Goal: Task Accomplishment & Management: Complete application form

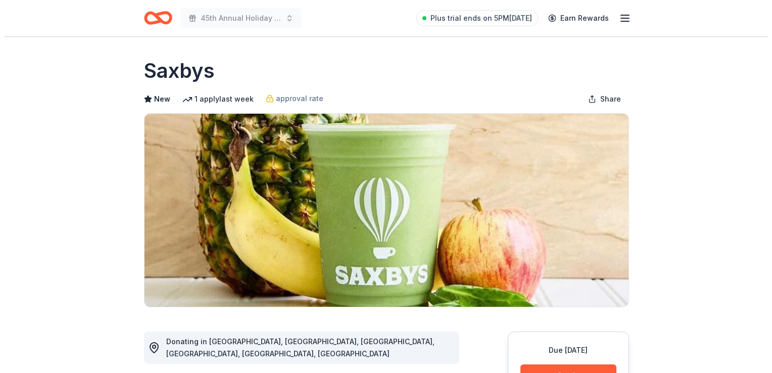
scroll to position [293, 0]
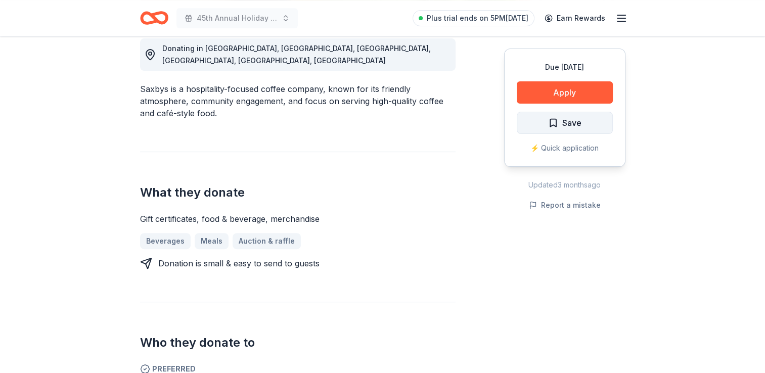
click at [562, 125] on span "Save" at bounding box center [571, 122] width 19 height 13
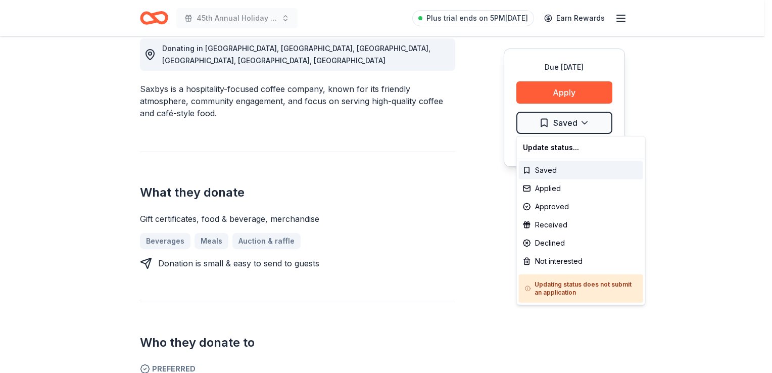
click at [546, 189] on div "Applied" at bounding box center [581, 188] width 124 height 18
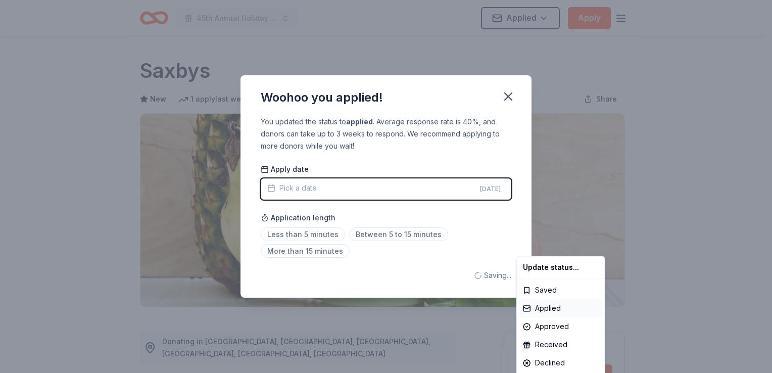
scroll to position [0, 0]
click at [384, 235] on html "45th Annual Holiday Craft Show Applied Apply Due in 57 days Share Saxbys New 1 …" at bounding box center [386, 186] width 772 height 373
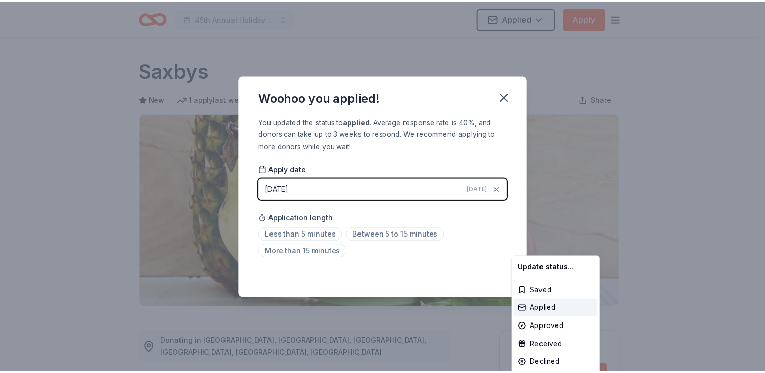
scroll to position [219, 0]
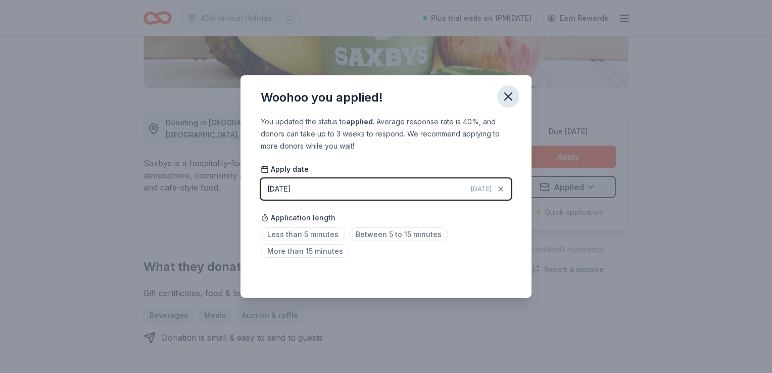
click at [511, 97] on icon "button" at bounding box center [509, 96] width 14 height 14
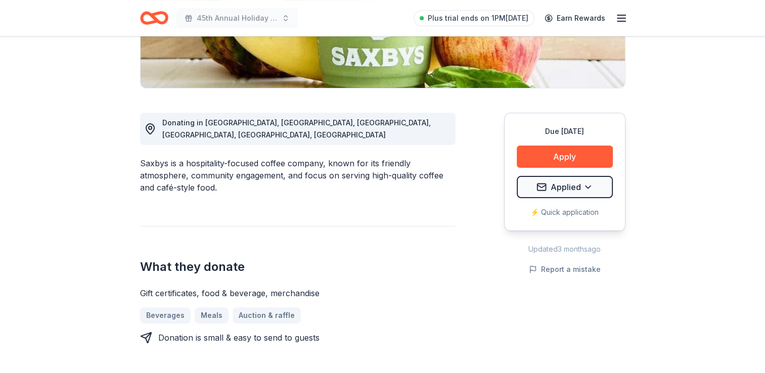
click at [160, 19] on icon "Home" at bounding box center [154, 18] width 28 height 24
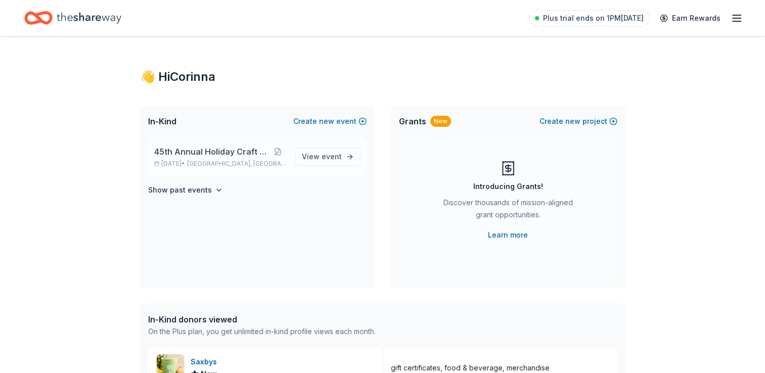
click at [326, 166] on div "45th Annual Holiday Craft Show Dec 06, 2025 • Palmyra, NJ View event" at bounding box center [257, 157] width 218 height 38
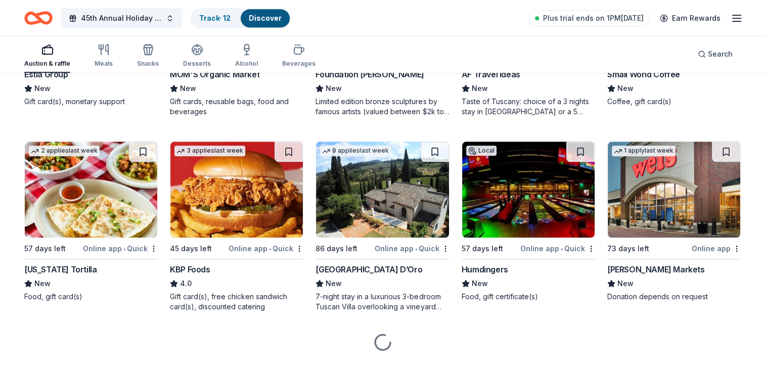
scroll to position [1031, 0]
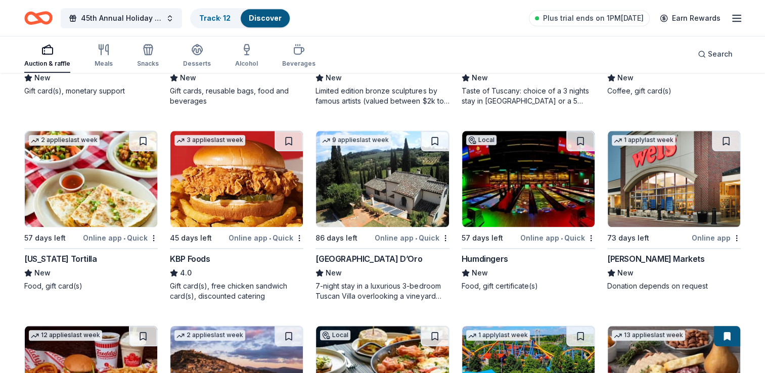
click at [395, 269] on div "New" at bounding box center [381, 273] width 133 height 12
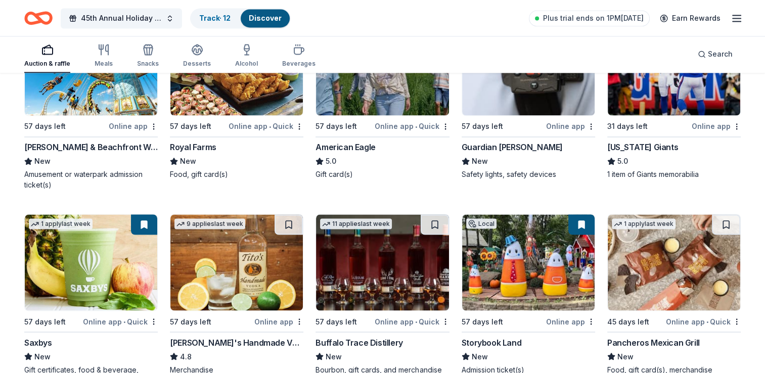
scroll to position [1729, 0]
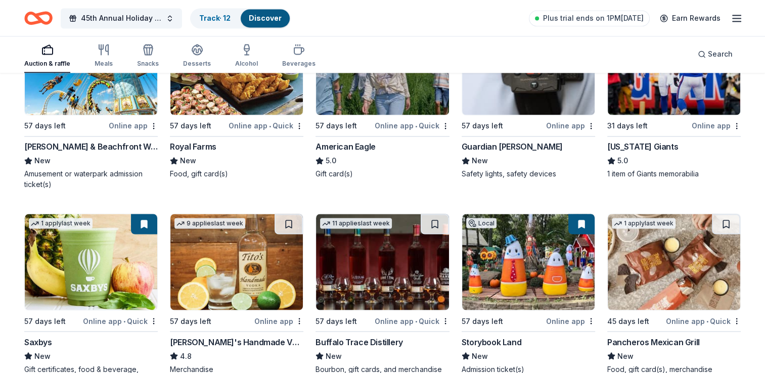
click at [343, 218] on div "11 applies last week" at bounding box center [356, 223] width 72 height 11
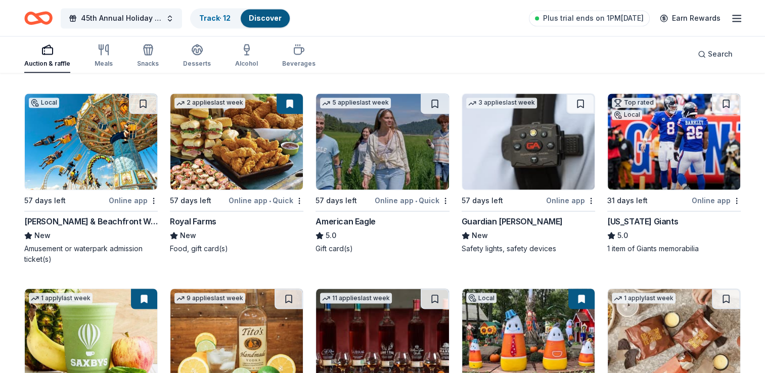
scroll to position [1654, 0]
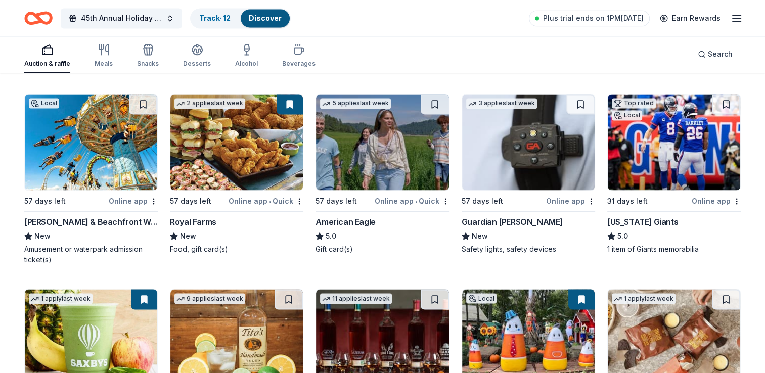
click at [248, 159] on img at bounding box center [236, 142] width 132 height 96
click at [368, 154] on img at bounding box center [382, 142] width 132 height 96
click at [379, 146] on img at bounding box center [382, 142] width 132 height 96
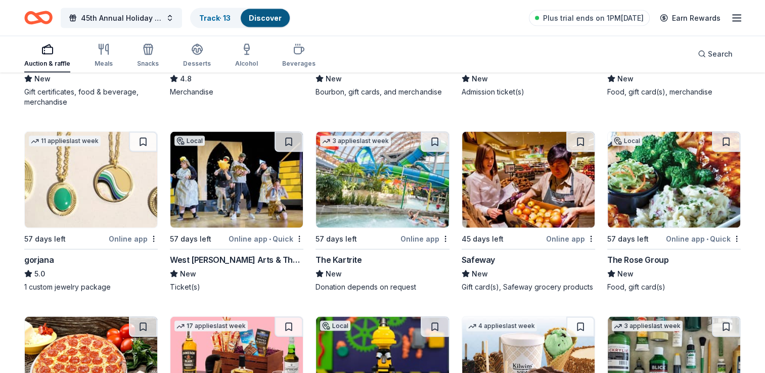
scroll to position [2007, 0]
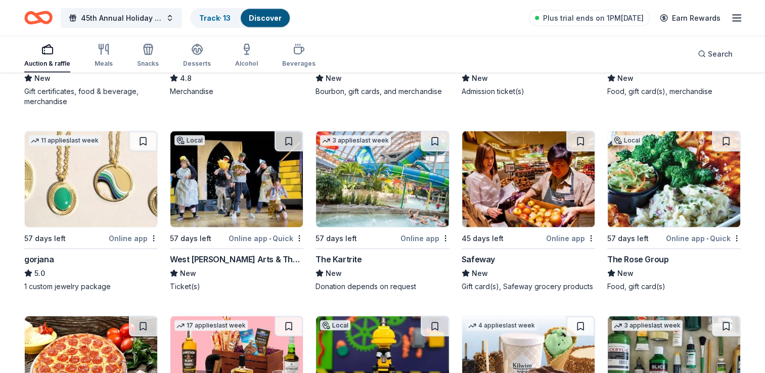
click at [679, 181] on img at bounding box center [674, 179] width 132 height 96
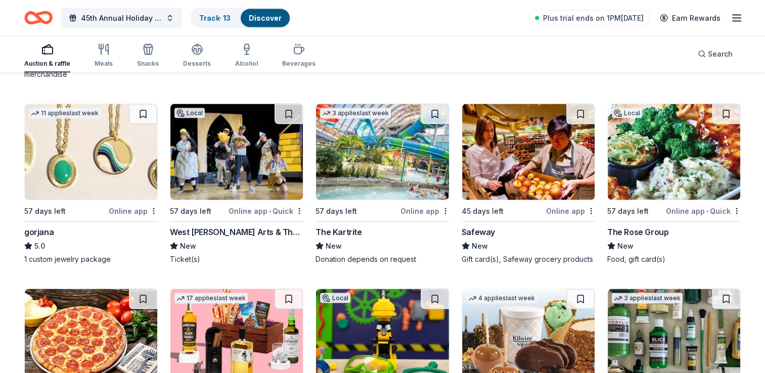
scroll to position [2032, 0]
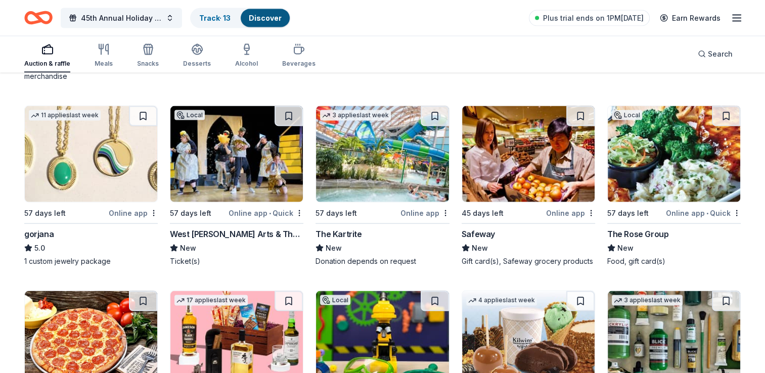
click at [105, 160] on img at bounding box center [91, 154] width 132 height 96
click at [105, 161] on img at bounding box center [91, 154] width 132 height 96
click at [214, 17] on link "Track · 14" at bounding box center [215, 18] width 32 height 9
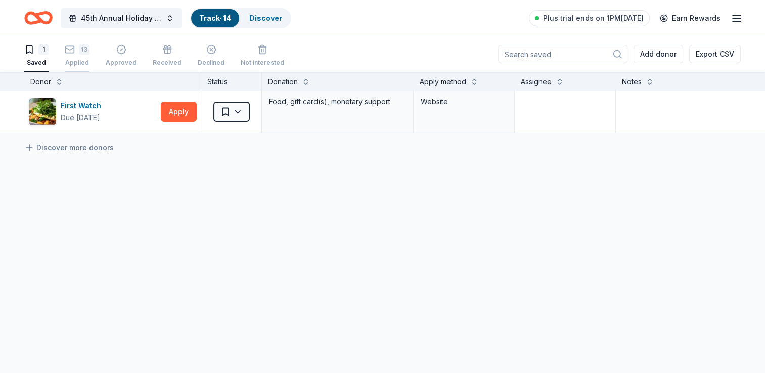
click at [73, 48] on icon "button" at bounding box center [70, 49] width 10 height 10
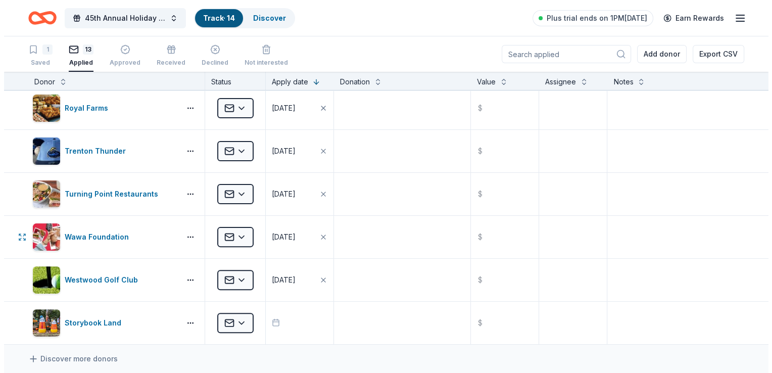
scroll to position [303, 0]
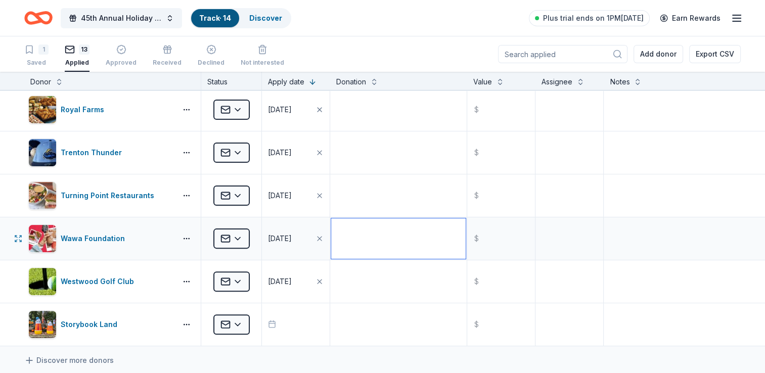
click at [354, 248] on textarea at bounding box center [398, 238] width 134 height 40
type textarea "Gift basket"
click at [188, 239] on button "button" at bounding box center [186, 239] width 20 height 8
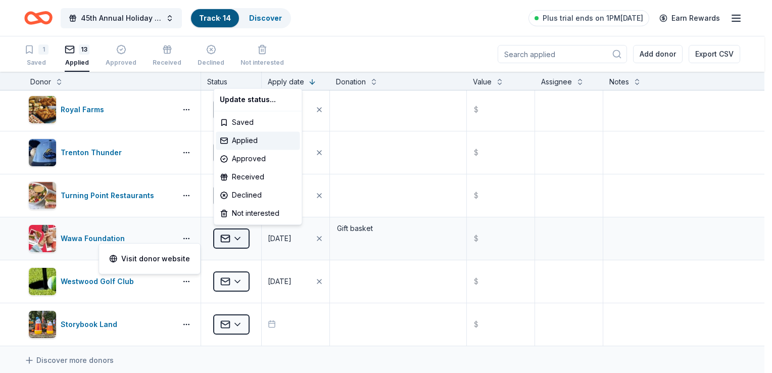
click at [239, 237] on html "45th Annual Holiday Craft Show Track · 14 Discover Plus trial ends on 1PM, 9/15…" at bounding box center [386, 186] width 772 height 373
click at [261, 158] on div "Approved" at bounding box center [258, 159] width 84 height 18
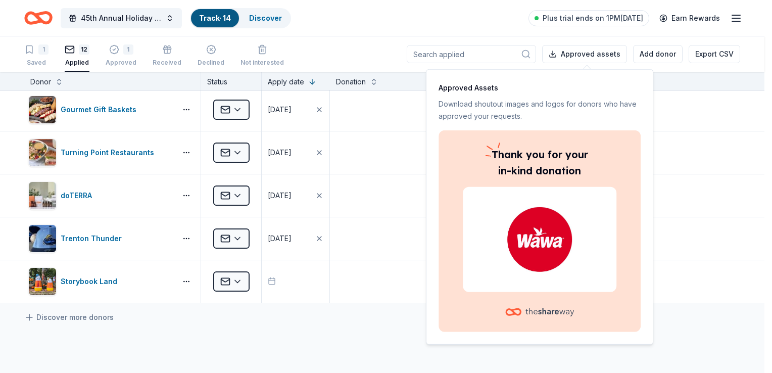
scroll to position [174, 0]
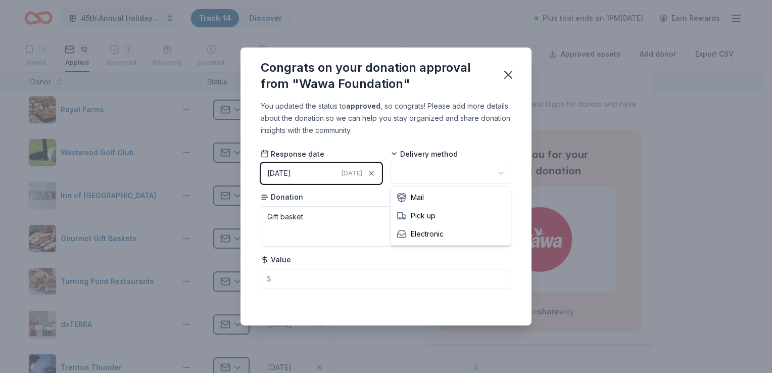
click at [450, 168] on html "45th Annual Holiday Craft Show Track · 14 Discover Plus trial ends on 1PM, 9/15…" at bounding box center [386, 186] width 772 height 373
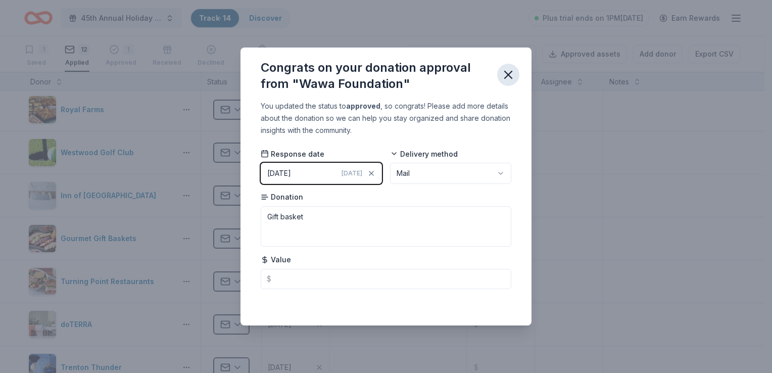
click at [506, 72] on icon "button" at bounding box center [509, 75] width 14 height 14
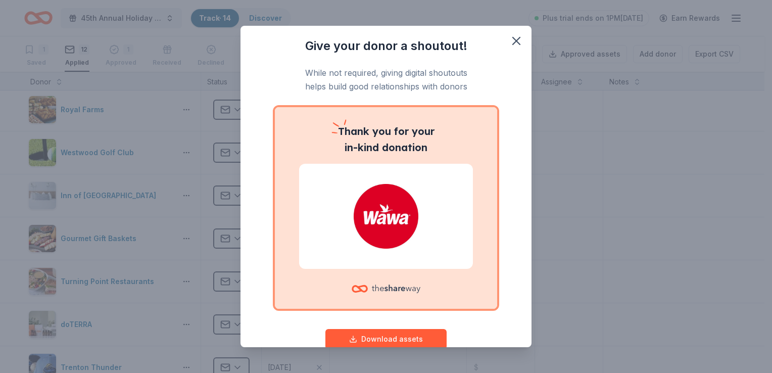
scroll to position [24, 0]
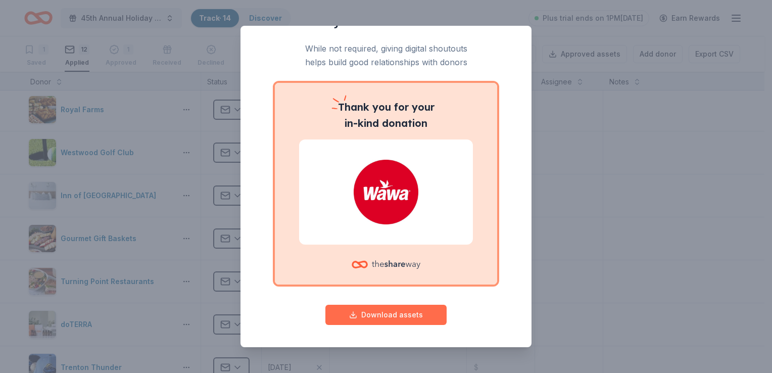
click at [382, 317] on button "Download assets" at bounding box center [386, 315] width 121 height 20
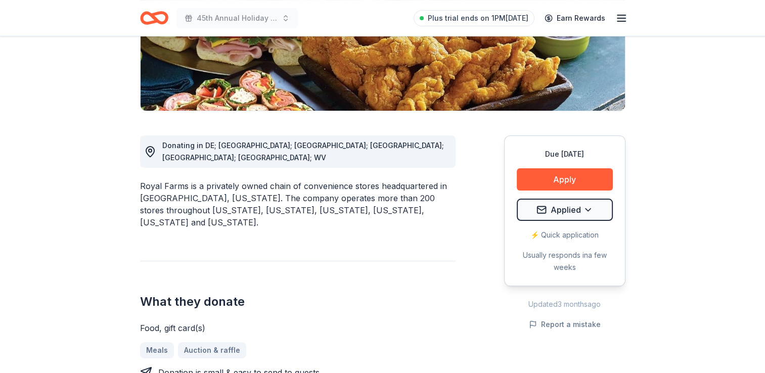
scroll to position [204, 0]
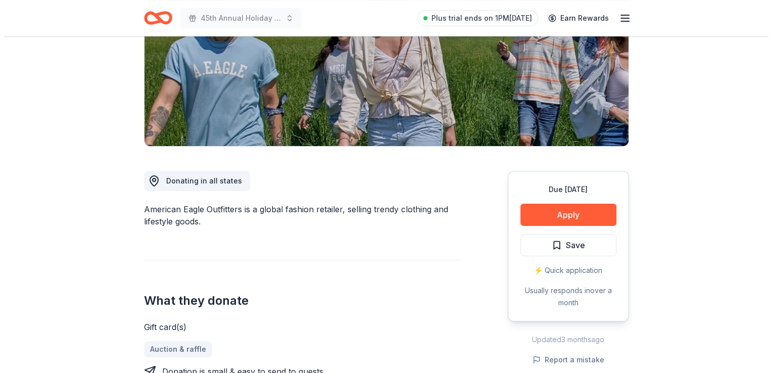
scroll to position [159, 0]
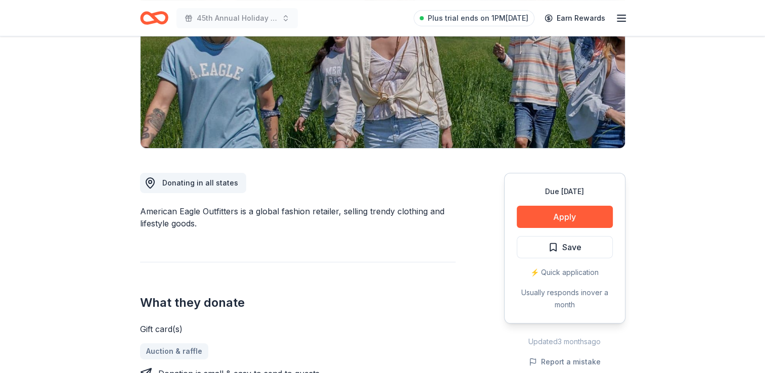
click at [561, 213] on button "Apply" at bounding box center [565, 217] width 96 height 22
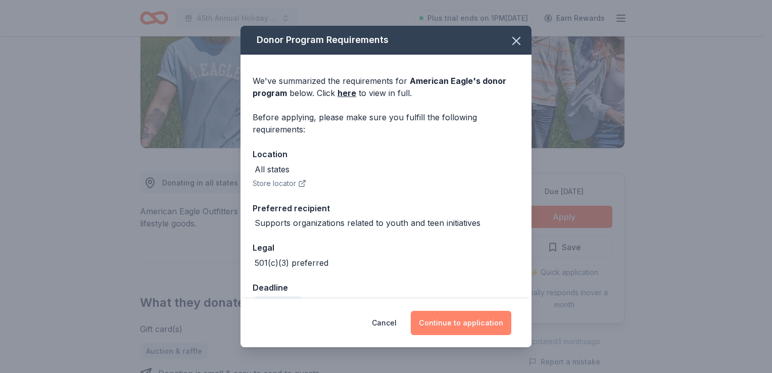
click at [468, 322] on button "Continue to application" at bounding box center [461, 323] width 101 height 24
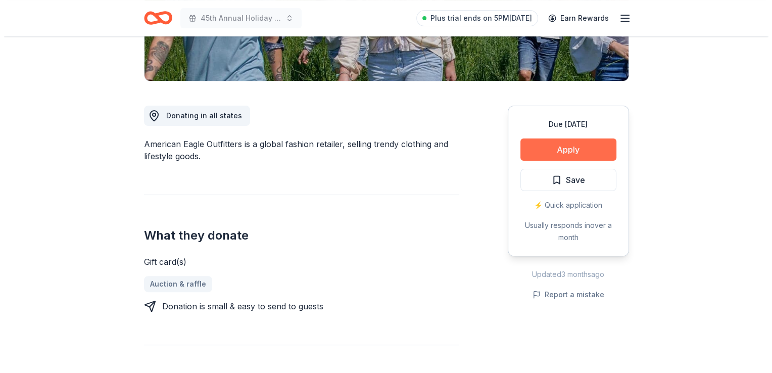
scroll to position [246, 0]
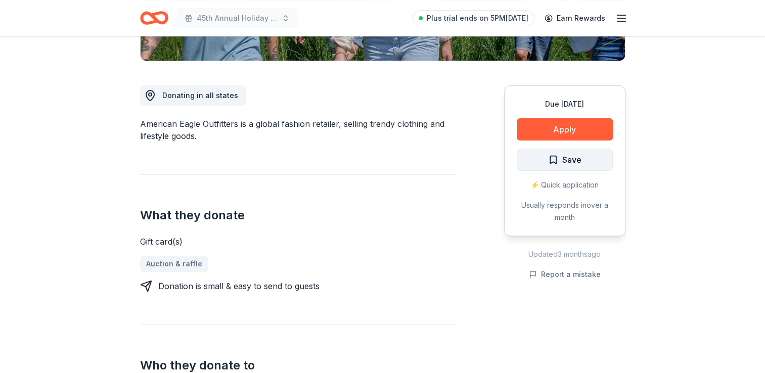
click at [572, 166] on span "Save" at bounding box center [571, 159] width 19 height 13
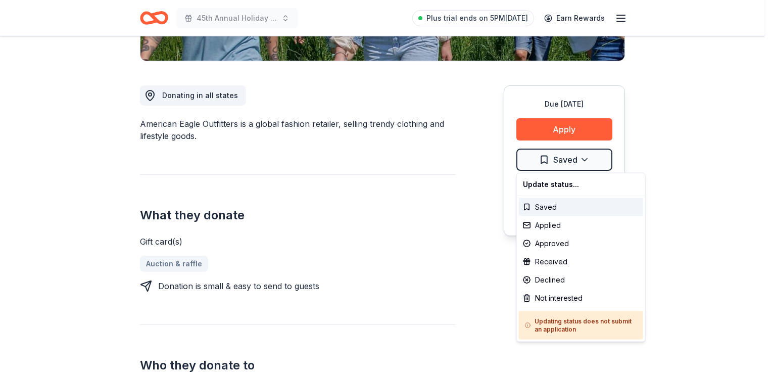
click at [541, 225] on div "Applied" at bounding box center [581, 225] width 124 height 18
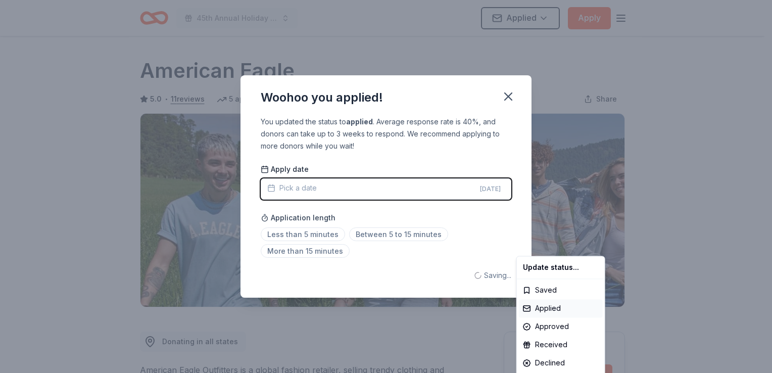
scroll to position [0, 0]
click at [317, 235] on html "45th Annual Holiday Craft Show Applied Apply Due in 57 days Share American Eagl…" at bounding box center [386, 186] width 772 height 373
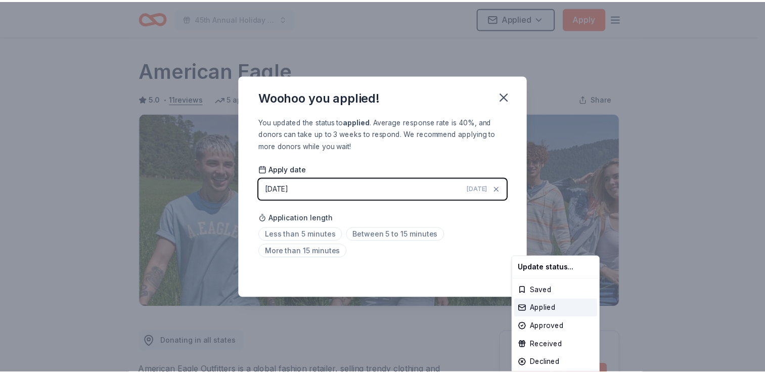
scroll to position [219, 0]
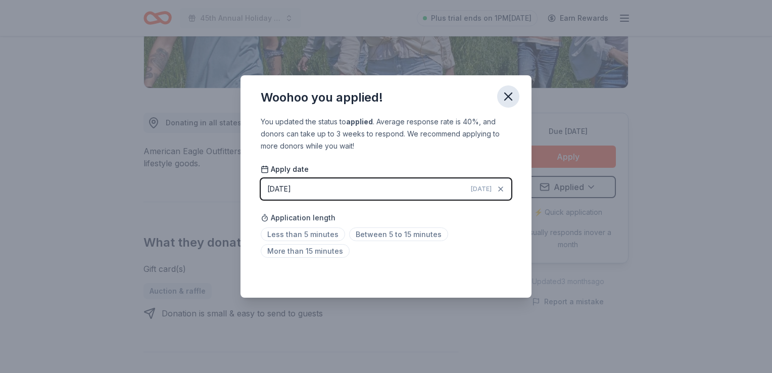
click at [505, 101] on icon "button" at bounding box center [509, 96] width 14 height 14
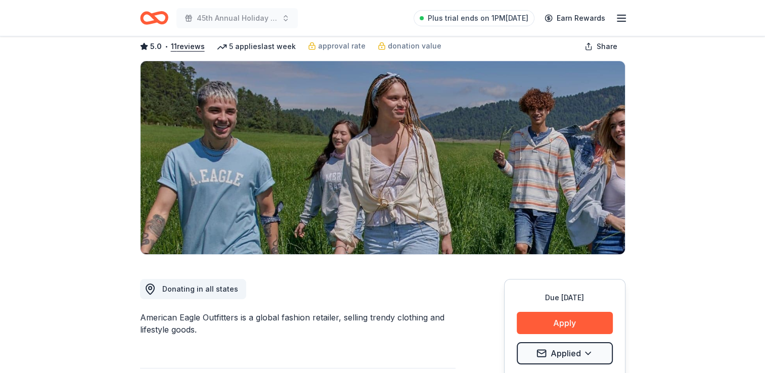
scroll to position [0, 0]
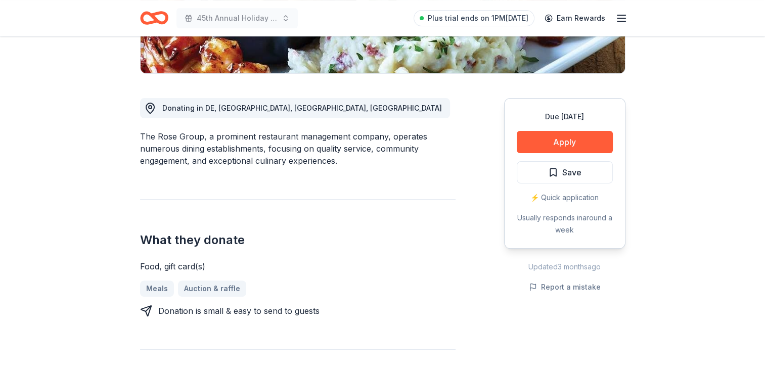
scroll to position [234, 0]
click at [341, 298] on div "Food, gift card(s) Meals Auction & raffle Donation is small & easy to send to g…" at bounding box center [297, 288] width 315 height 57
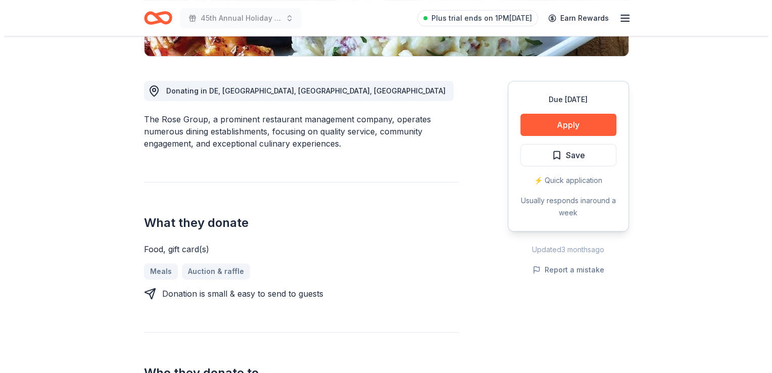
scroll to position [252, 0]
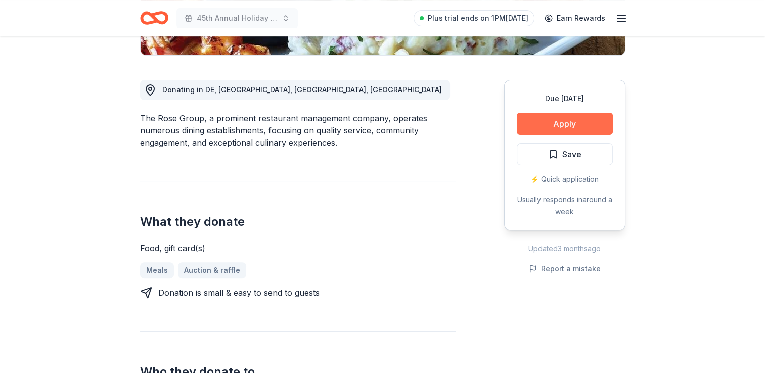
click at [534, 124] on button "Apply" at bounding box center [565, 124] width 96 height 22
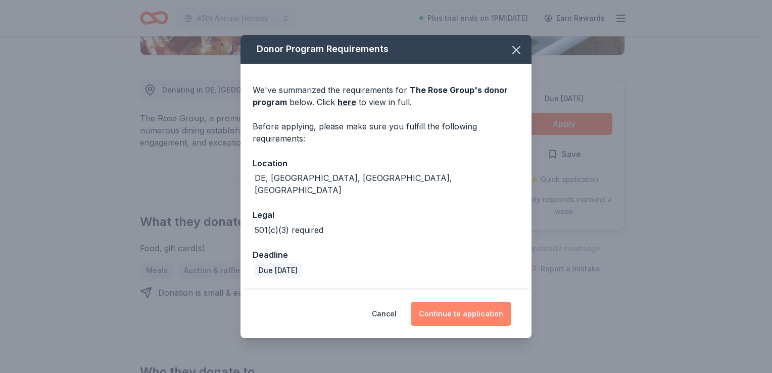
click at [450, 303] on button "Continue to application" at bounding box center [461, 314] width 101 height 24
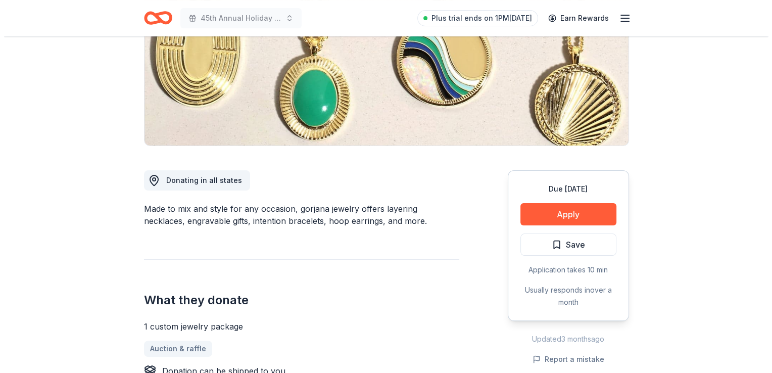
scroll to position [163, 0]
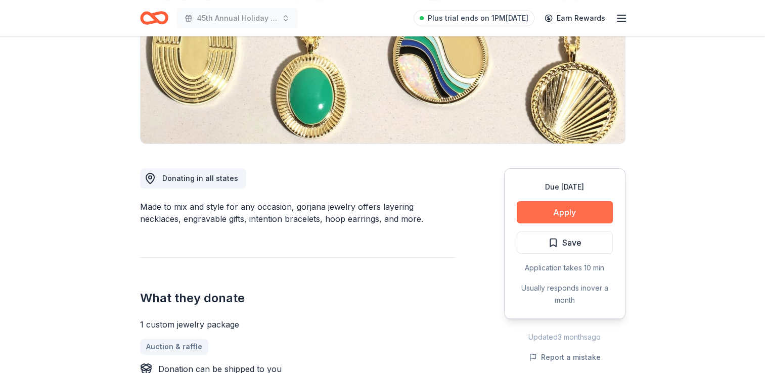
click at [541, 210] on button "Apply" at bounding box center [565, 212] width 96 height 22
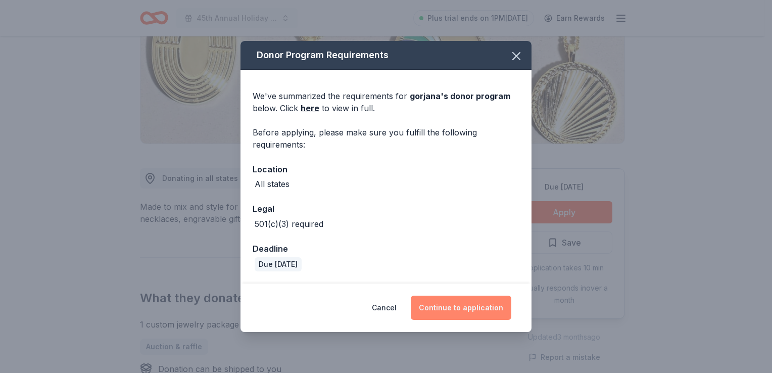
click at [449, 306] on button "Continue to application" at bounding box center [461, 308] width 101 height 24
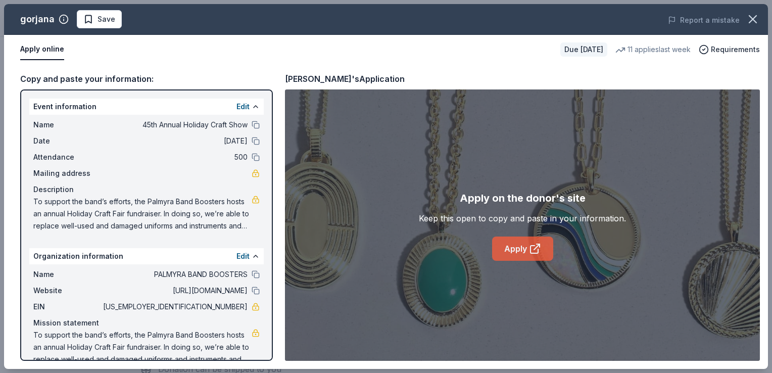
click at [516, 259] on link "Apply" at bounding box center [522, 249] width 61 height 24
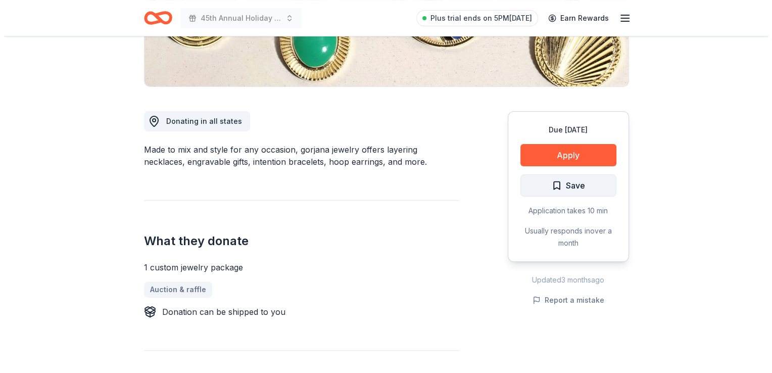
scroll to position [226, 0]
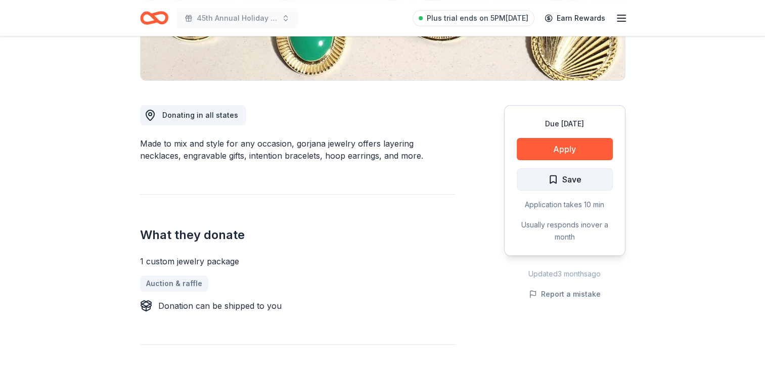
click at [563, 181] on span "Save" at bounding box center [571, 179] width 19 height 13
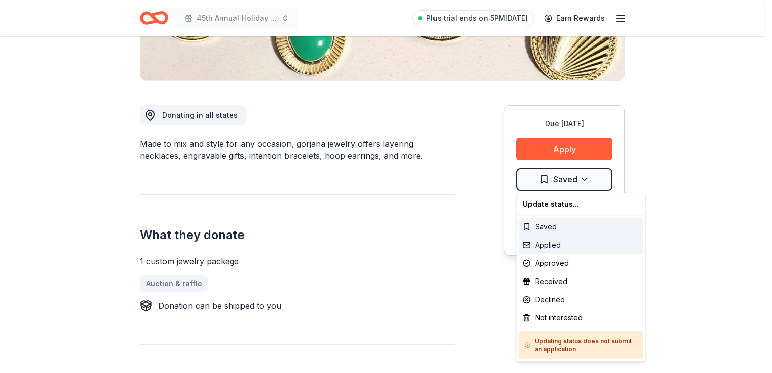
click at [544, 242] on div "Applied" at bounding box center [581, 245] width 124 height 18
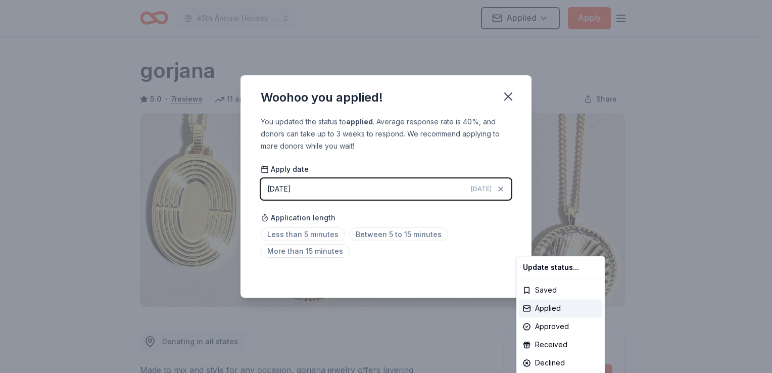
click at [388, 232] on html "45th Annual Holiday Craft Show Applied Apply Due [DATE] Share gorjana 5.0 • 7 r…" at bounding box center [386, 186] width 772 height 373
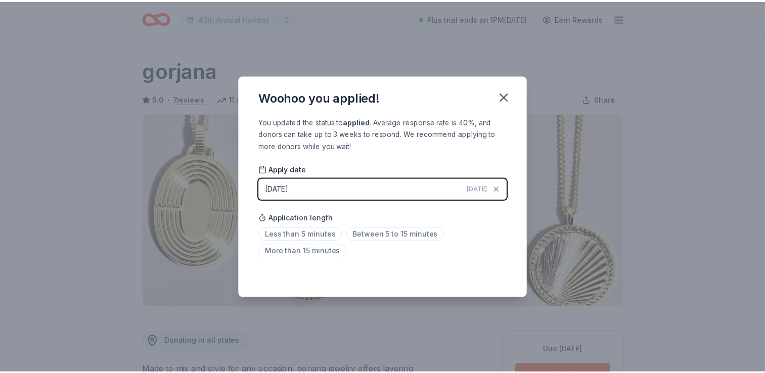
scroll to position [219, 0]
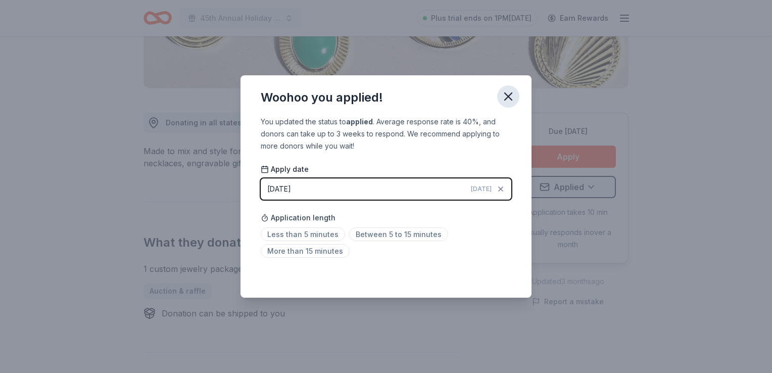
click at [509, 97] on icon "button" at bounding box center [508, 96] width 7 height 7
